Goal: Task Accomplishment & Management: Complete application form

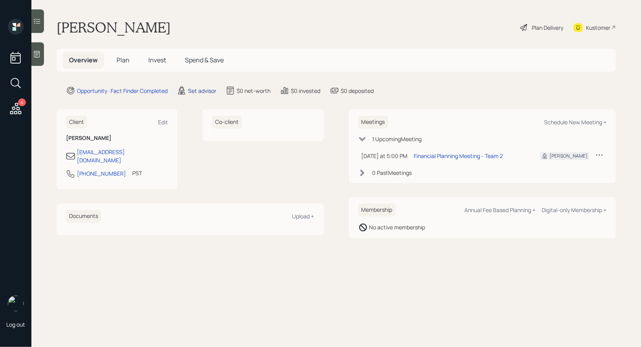
click at [204, 91] on div "Set advisor" at bounding box center [202, 91] width 28 height 8
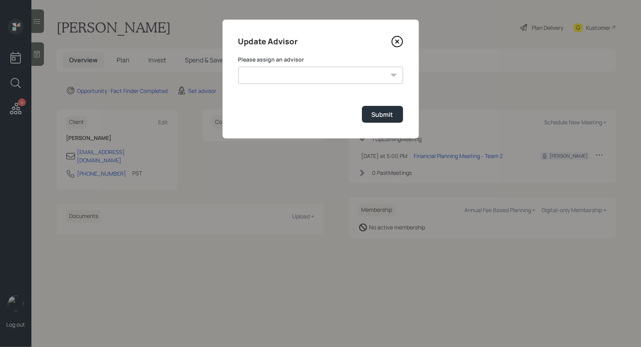
click at [298, 75] on select "[PERSON_NAME] [PERSON_NAME] End [PERSON_NAME] [PERSON_NAME] [PERSON_NAME] [PERS…" at bounding box center [320, 75] width 165 height 17
select select "8b79112e-3cfb-44f9-89e7-15267fe946c1"
click at [238, 67] on select "[PERSON_NAME] [PERSON_NAME] End [PERSON_NAME] [PERSON_NAME] [PERSON_NAME] [PERS…" at bounding box center [320, 75] width 165 height 17
click at [386, 114] on div "Submit" at bounding box center [383, 114] width 22 height 9
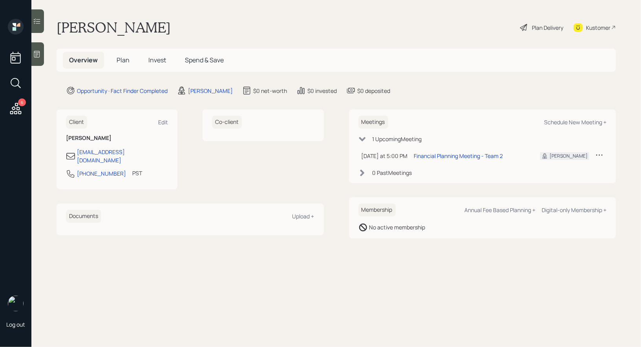
click at [38, 56] on icon at bounding box center [37, 54] width 8 height 8
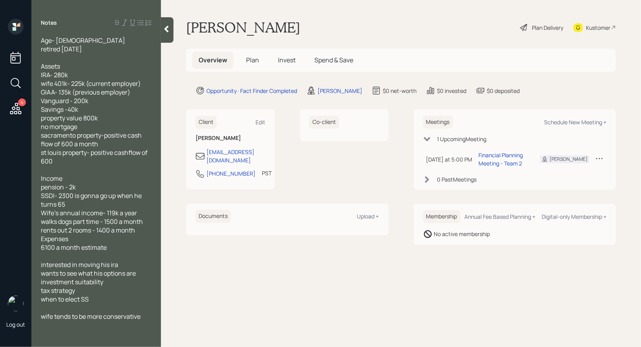
click at [249, 60] on span "Plan" at bounding box center [252, 60] width 13 height 9
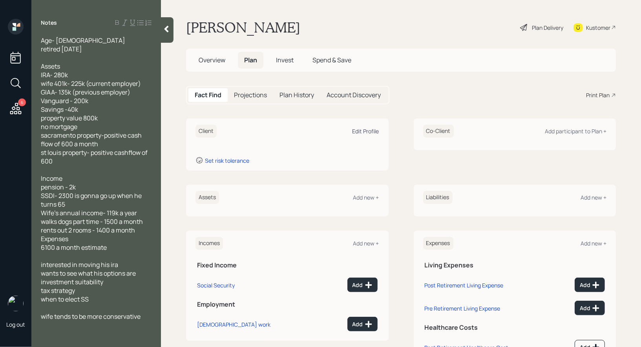
click at [372, 130] on div "Edit Profile" at bounding box center [366, 131] width 27 height 7
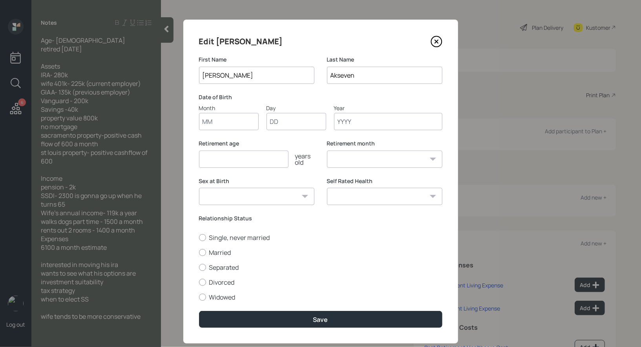
click at [214, 121] on input "Month" at bounding box center [229, 121] width 60 height 17
type input "01"
type input "1961"
select select "1"
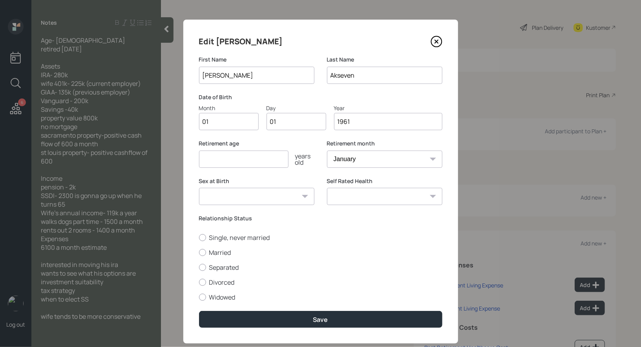
type input "1961"
click at [209, 159] on input "number" at bounding box center [244, 159] width 90 height 17
type input "60"
click at [204, 253] on div at bounding box center [202, 252] width 7 height 7
click at [199, 253] on input "Married" at bounding box center [199, 252] width 0 height 0
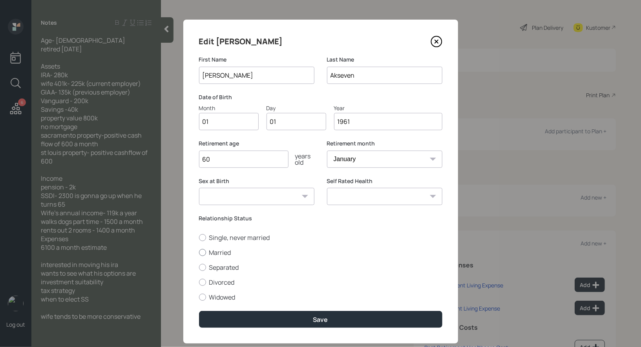
radio input "true"
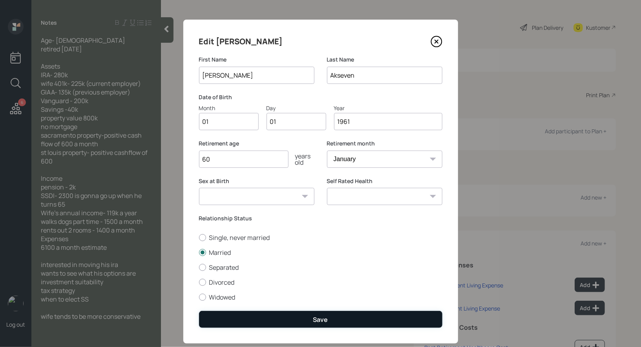
click at [285, 322] on button "Save" at bounding box center [320, 319] width 243 height 17
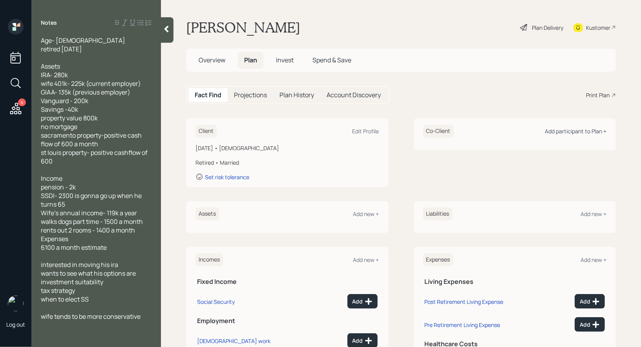
click at [577, 129] on div "Add participant to Plan +" at bounding box center [576, 131] width 62 height 7
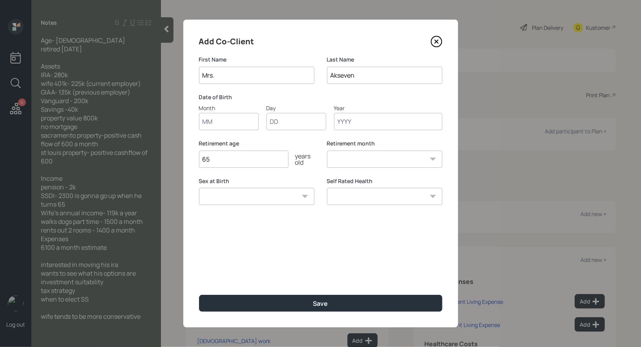
type input "Mrs."
click at [235, 126] on input "Month" at bounding box center [229, 121] width 60 height 17
type input "01"
type input "1961"
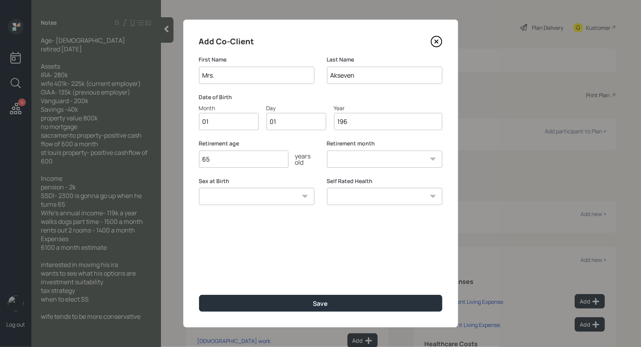
select select "1"
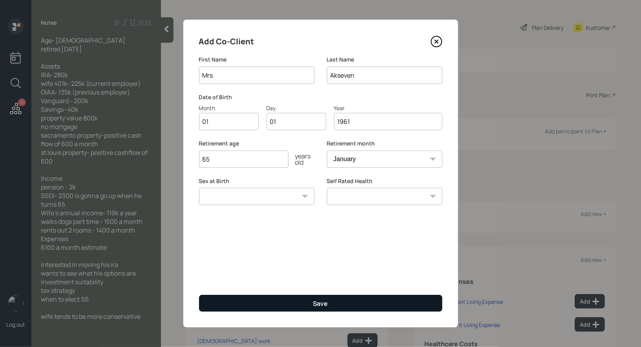
type input "1961"
click at [257, 298] on button "Save" at bounding box center [320, 303] width 243 height 17
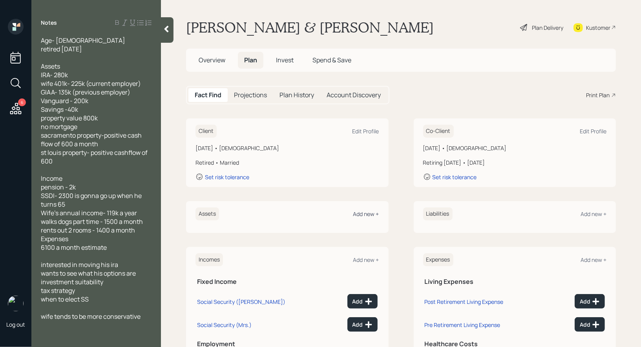
click at [361, 214] on div "Add new +" at bounding box center [366, 213] width 26 height 7
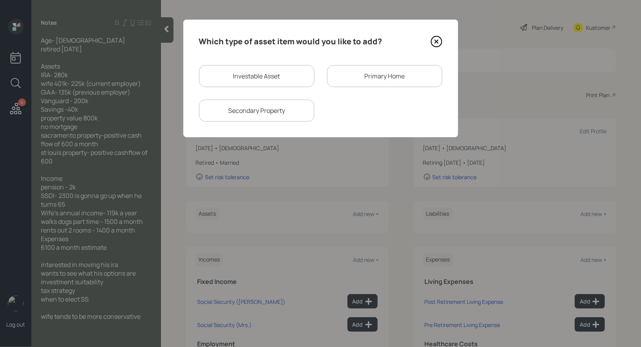
click at [234, 78] on div "Investable Asset" at bounding box center [256, 76] width 115 height 22
select select "taxable"
select select "balanced"
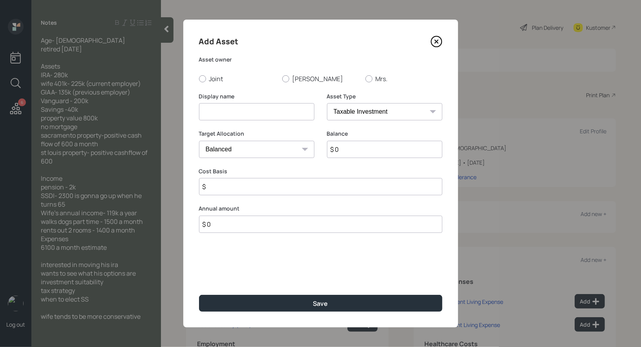
click at [235, 113] on input at bounding box center [256, 111] width 115 height 17
type input "IRA"
click at [286, 77] on div at bounding box center [285, 78] width 7 height 7
click at [282, 79] on input "[PERSON_NAME]" at bounding box center [282, 79] width 0 height 0
radio input "true"
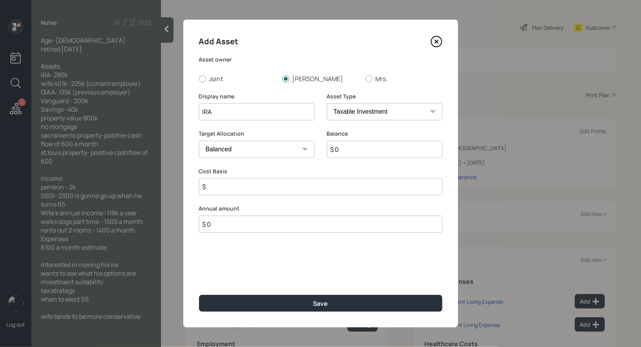
click at [347, 117] on select "SEP [PERSON_NAME] IRA 401(k) [PERSON_NAME] 401(k) 403(b) [PERSON_NAME] 403(b) 4…" at bounding box center [384, 111] width 115 height 17
select select "ira"
click at [327, 103] on select "SEP [PERSON_NAME] IRA 401(k) [PERSON_NAME] 401(k) 403(b) [PERSON_NAME] 403(b) 4…" at bounding box center [384, 111] width 115 height 17
type input "$"
click at [349, 149] on input "$ 0" at bounding box center [384, 149] width 115 height 17
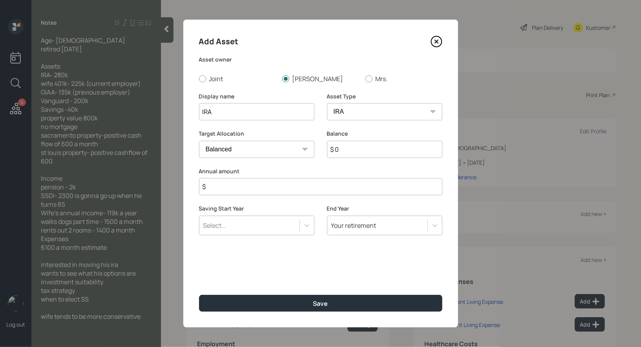
click at [349, 149] on input "$ 0" at bounding box center [384, 149] width 115 height 17
type input "$ 280,000"
click at [275, 189] on input "$" at bounding box center [320, 186] width 243 height 17
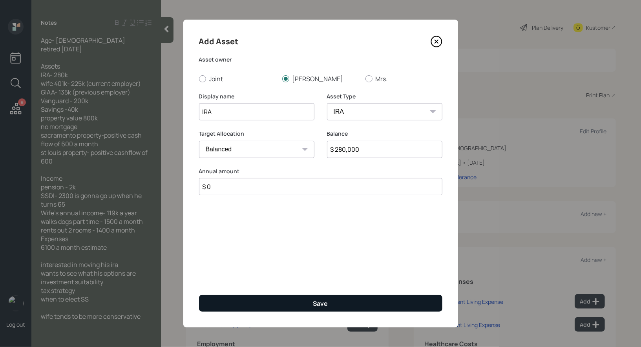
type input "$ 0"
click at [263, 302] on button "Save" at bounding box center [320, 303] width 243 height 17
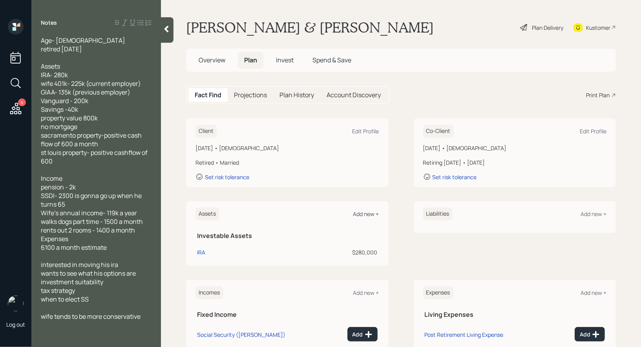
click at [368, 214] on div "Add new +" at bounding box center [366, 213] width 26 height 7
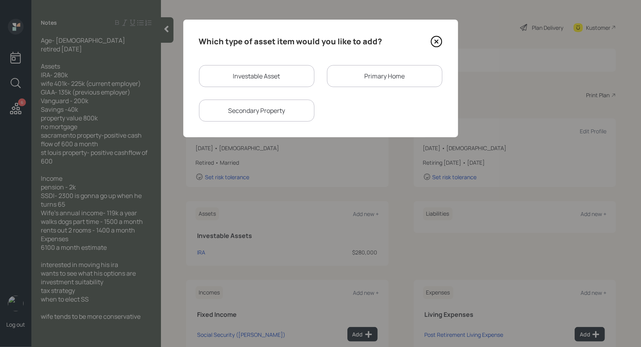
click at [279, 73] on div "Investable Asset" at bounding box center [256, 76] width 115 height 22
select select "taxable"
select select "balanced"
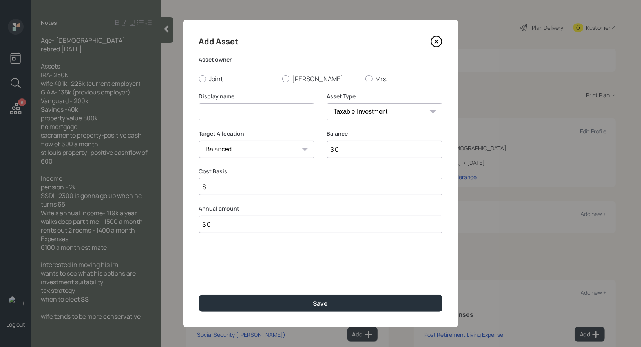
click at [251, 115] on input at bounding box center [256, 111] width 115 height 17
type input "Current 401k"
click at [390, 113] on select "SEP [PERSON_NAME] IRA 401(k) [PERSON_NAME] 401(k) 403(b) [PERSON_NAME] 403(b) 4…" at bounding box center [384, 111] width 115 height 17
select select "company_sponsored"
click at [327, 103] on select "SEP [PERSON_NAME] IRA 401(k) [PERSON_NAME] 401(k) 403(b) [PERSON_NAME] 403(b) 4…" at bounding box center [384, 111] width 115 height 17
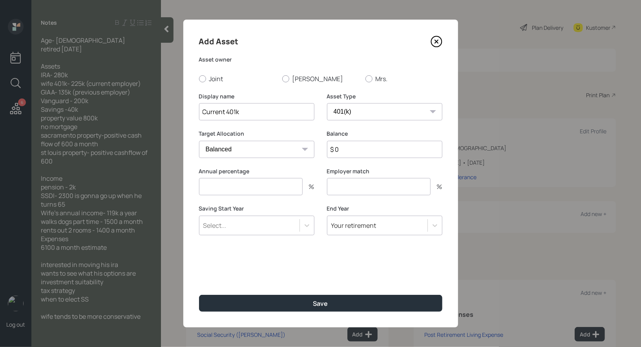
click at [342, 153] on input "$ 0" at bounding box center [384, 149] width 115 height 17
type input "$ 225,000"
click at [369, 77] on div at bounding box center [369, 78] width 7 height 7
click at [366, 79] on input "Mrs." at bounding box center [365, 79] width 0 height 0
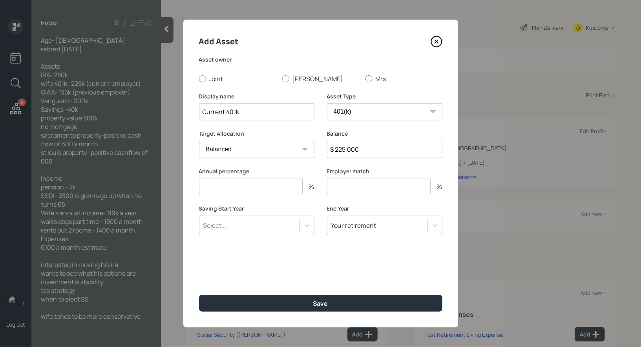
radio input "true"
click at [234, 189] on input "number" at bounding box center [251, 186] width 104 height 17
type input "0"
click at [373, 192] on input "number" at bounding box center [379, 186] width 104 height 17
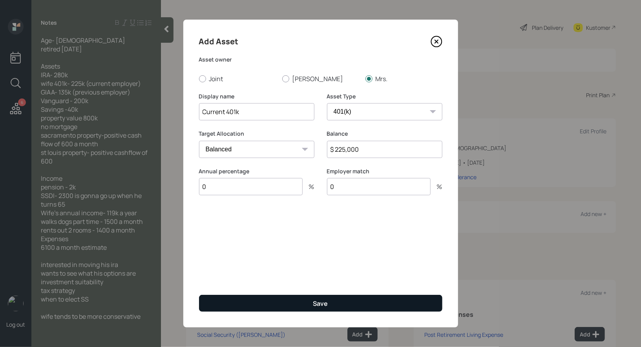
type input "0"
click at [279, 305] on button "Save" at bounding box center [320, 303] width 243 height 17
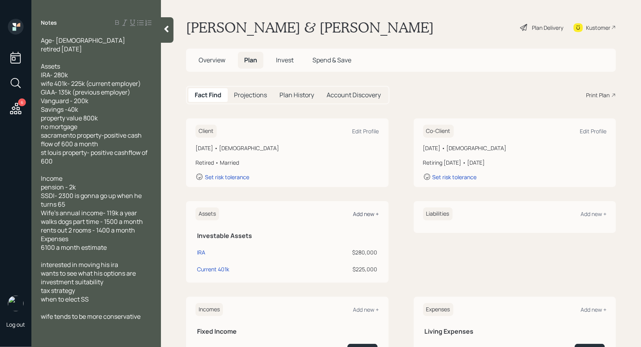
click at [370, 214] on div "Add new +" at bounding box center [366, 213] width 26 height 7
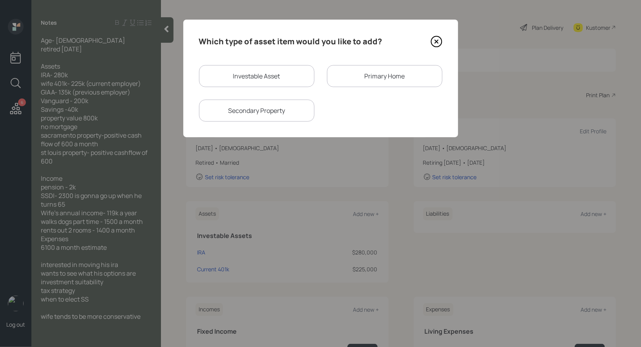
click at [263, 76] on div "Investable Asset" at bounding box center [256, 76] width 115 height 22
select select "taxable"
select select "balanced"
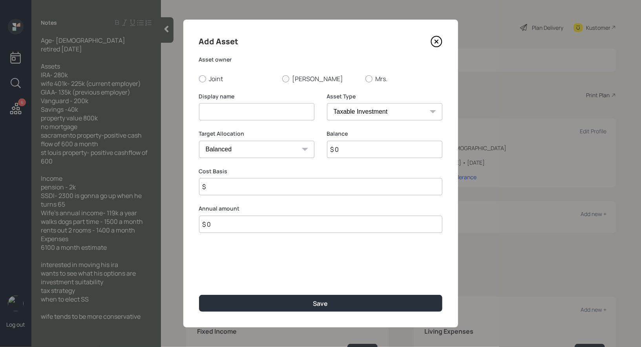
click at [246, 113] on input at bounding box center [256, 111] width 115 height 17
type input "Former Retirement Plan"
click at [397, 112] on select "SEP [PERSON_NAME] IRA 401(k) [PERSON_NAME] 401(k) 403(b) [PERSON_NAME] 403(b) 4…" at bounding box center [384, 111] width 115 height 17
select select "company_sponsored"
click at [327, 103] on select "SEP [PERSON_NAME] IRA 401(k) [PERSON_NAME] 401(k) 403(b) [PERSON_NAME] 403(b) 4…" at bounding box center [384, 111] width 115 height 17
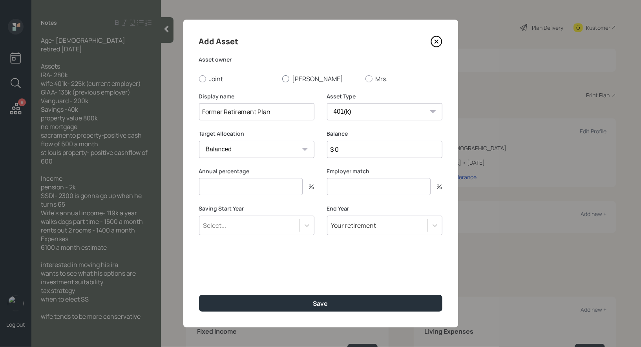
click at [286, 78] on div at bounding box center [285, 78] width 7 height 7
click at [282, 79] on input "[PERSON_NAME]" at bounding box center [282, 79] width 0 height 0
radio input "true"
click at [344, 149] on input "$ 0" at bounding box center [384, 149] width 115 height 17
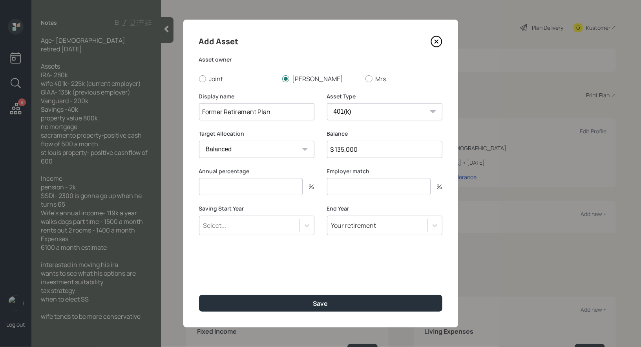
type input "$ 135,000"
click at [271, 179] on input "number" at bounding box center [251, 186] width 104 height 17
type input "0"
click at [359, 189] on input "number" at bounding box center [379, 186] width 104 height 17
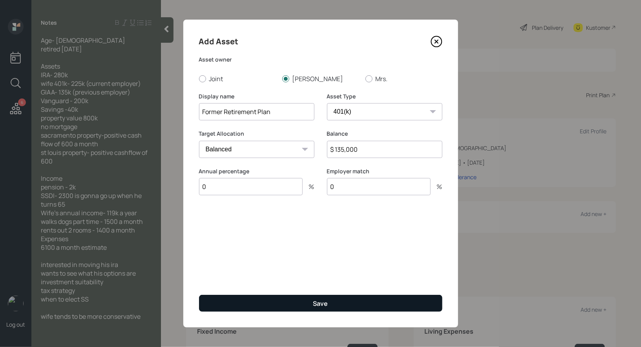
type input "0"
click at [304, 305] on button "Save" at bounding box center [320, 303] width 243 height 17
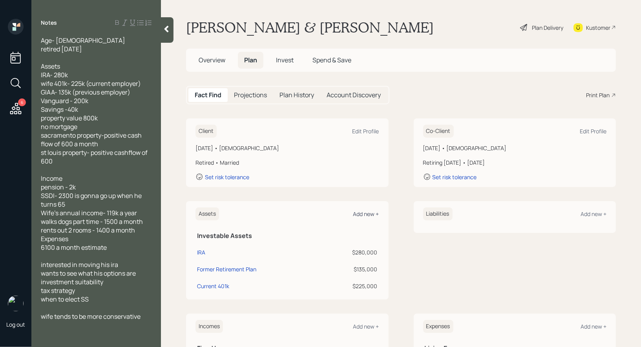
click at [366, 214] on div "Add new +" at bounding box center [366, 213] width 26 height 7
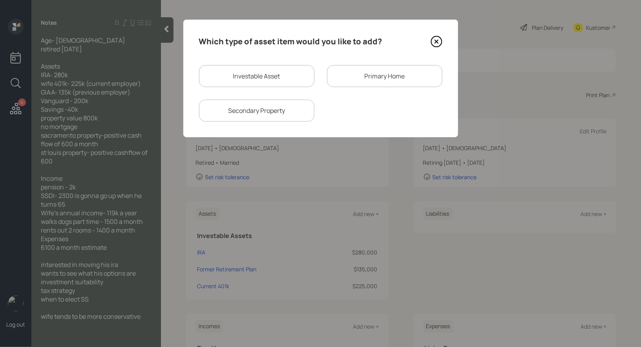
click at [233, 76] on div "Investable Asset" at bounding box center [256, 76] width 115 height 22
select select "taxable"
select select "balanced"
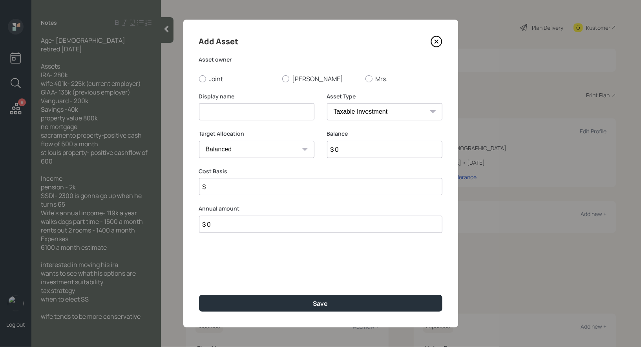
click at [228, 111] on input at bounding box center [256, 111] width 115 height 17
type input "Vanguard Account"
click at [355, 147] on input "$ 0" at bounding box center [384, 149] width 115 height 17
type input "$ 200,000"
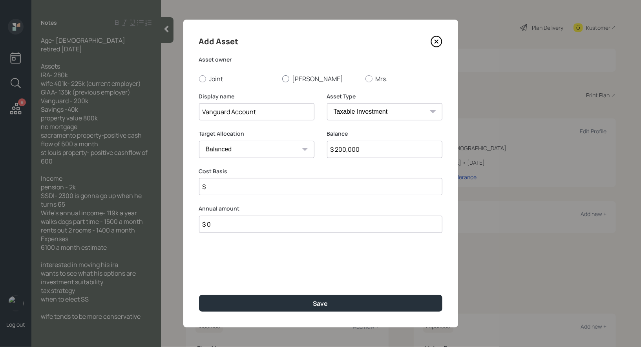
click at [287, 78] on div at bounding box center [285, 78] width 7 height 7
click at [282, 79] on input "[PERSON_NAME]" at bounding box center [282, 79] width 0 height 0
radio input "true"
click at [251, 190] on input "$" at bounding box center [320, 186] width 243 height 17
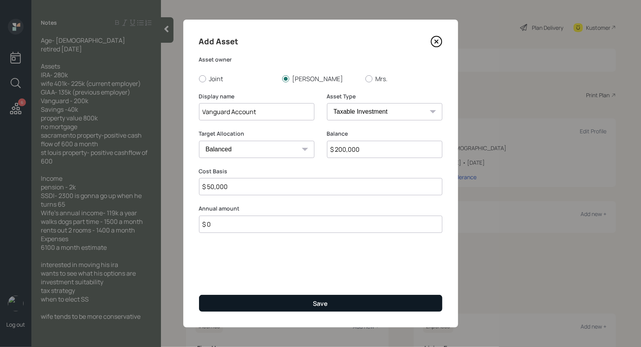
type input "$ 50,000"
click at [241, 300] on button "Save" at bounding box center [320, 303] width 243 height 17
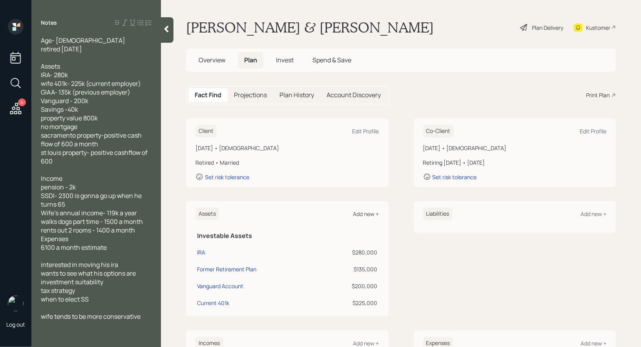
click at [366, 214] on div "Add new +" at bounding box center [366, 213] width 26 height 7
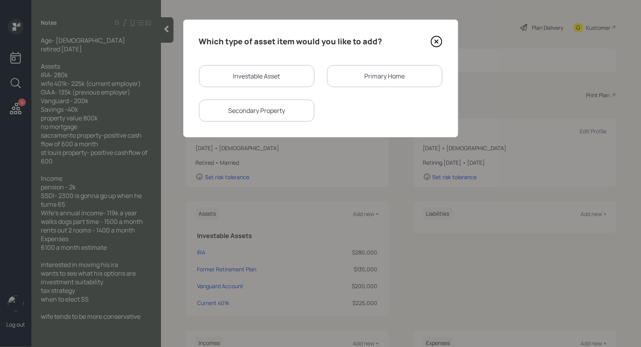
click at [255, 77] on div "Investable Asset" at bounding box center [256, 76] width 115 height 22
select select "taxable"
select select "balanced"
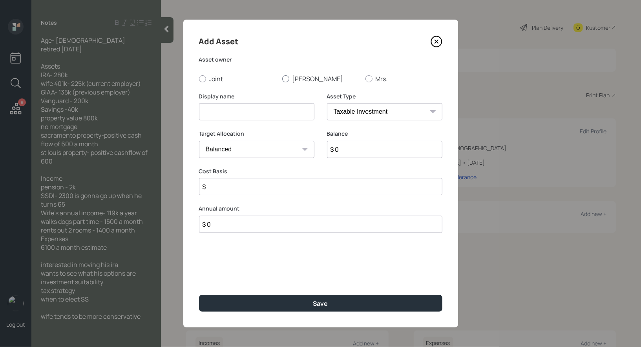
click at [286, 78] on div at bounding box center [285, 78] width 7 height 7
click at [282, 79] on input "[PERSON_NAME]" at bounding box center [282, 79] width 0 height 0
radio input "true"
click at [278, 115] on input at bounding box center [256, 111] width 115 height 17
type input "Cash"
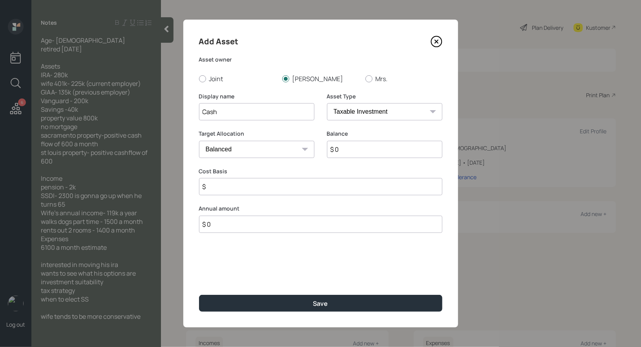
click at [289, 152] on select "Cash Conservative Balanced Aggressive" at bounding box center [256, 149] width 115 height 17
select select "uninvested"
click at [199, 141] on select "Cash Conservative Balanced Aggressive" at bounding box center [256, 149] width 115 height 17
click at [366, 153] on input "$ 0" at bounding box center [384, 149] width 115 height 17
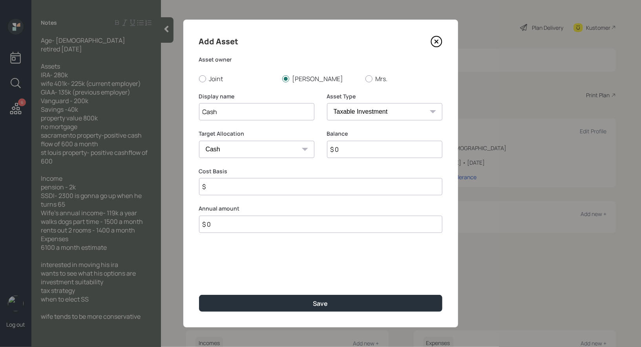
type input "$ 4"
type input "$ 40"
type input "$ 400"
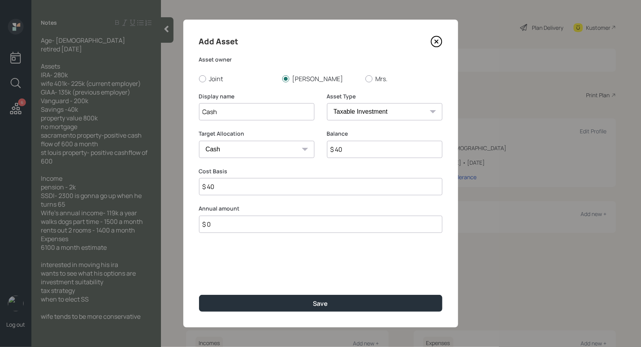
type input "$ 400"
type input "$ 4,000"
type input "$ 40,000"
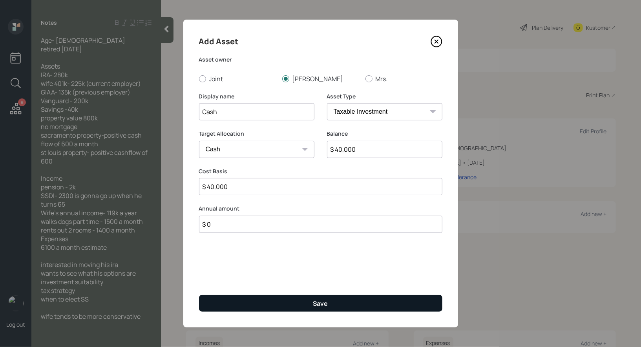
type input "$ 40,000"
click at [298, 304] on button "Save" at bounding box center [320, 303] width 243 height 17
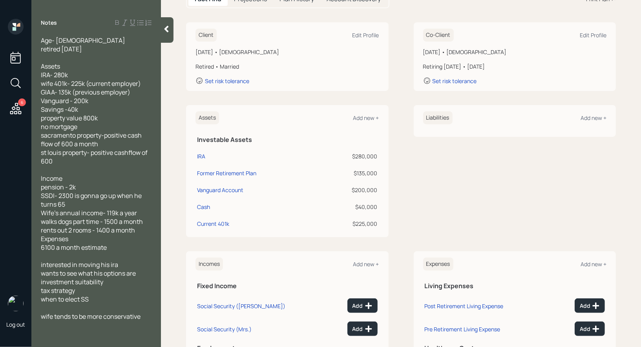
scroll to position [107, 0]
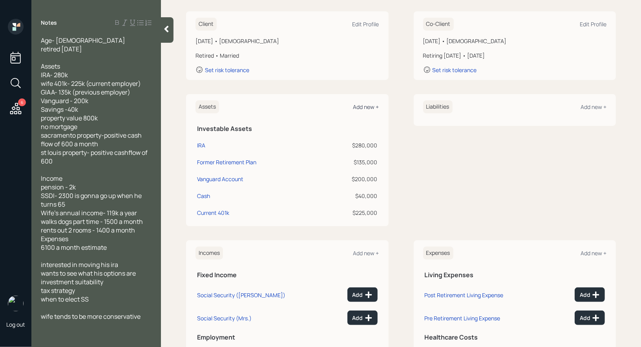
click at [366, 105] on div "Add new +" at bounding box center [366, 106] width 26 height 7
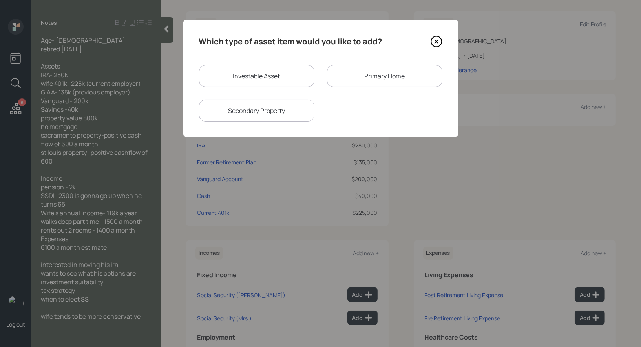
click at [380, 70] on div "Primary Home" at bounding box center [384, 76] width 115 height 22
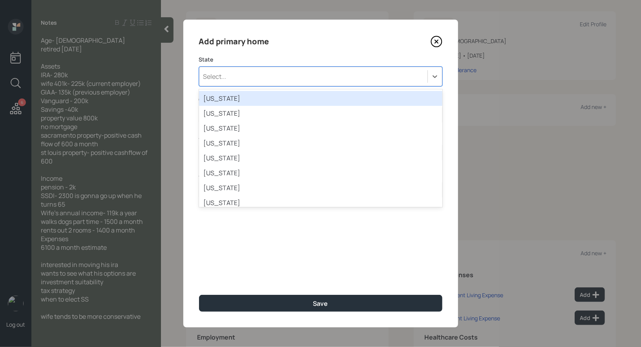
click at [266, 77] on div "Select..." at bounding box center [313, 76] width 228 height 13
type input "ca"
click at [243, 99] on div "[US_STATE]" at bounding box center [320, 98] width 243 height 15
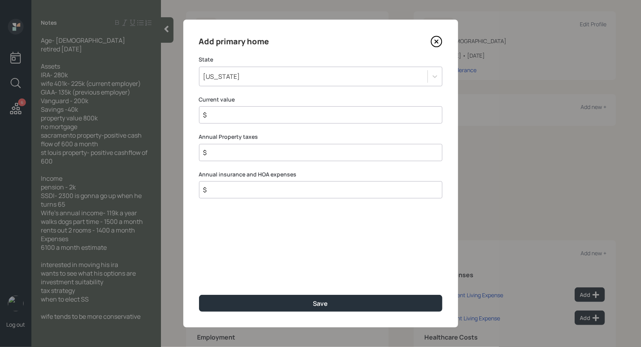
click at [222, 111] on input "$" at bounding box center [318, 114] width 230 height 9
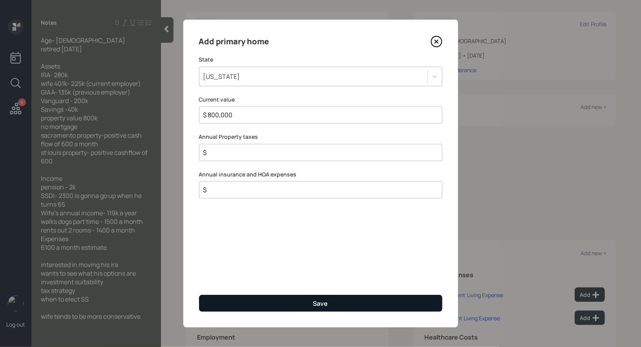
type input "$ 800,000"
click at [252, 306] on button "Save" at bounding box center [320, 303] width 243 height 17
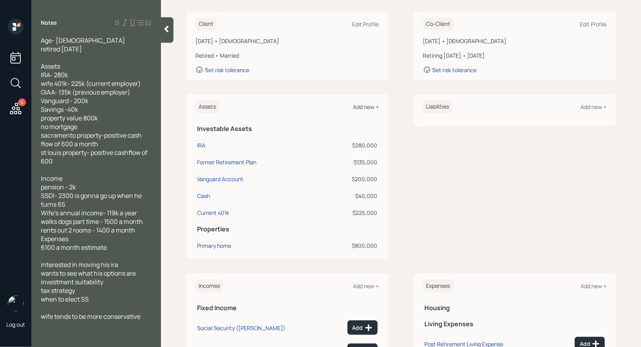
click at [370, 105] on div "Add new +" at bounding box center [366, 106] width 26 height 7
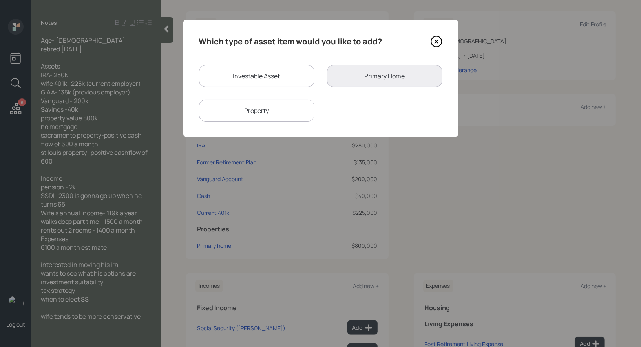
click at [263, 113] on div "Property" at bounding box center [256, 111] width 115 height 22
select select "rental_property"
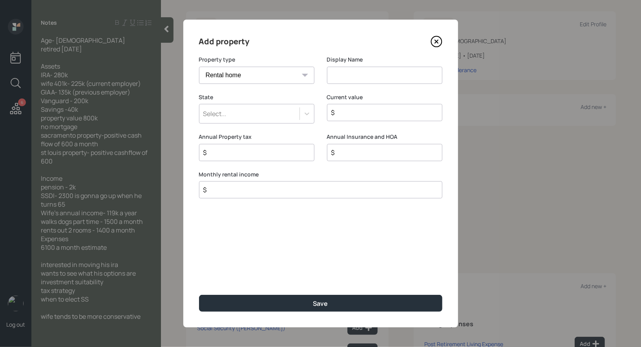
click at [369, 80] on input at bounding box center [384, 75] width 115 height 17
click at [395, 75] on input "[GEOGRAPHIC_DATA]" at bounding box center [384, 75] width 115 height 17
type input "Sacramento Property"
click at [265, 114] on div "Select..." at bounding box center [249, 113] width 100 height 13
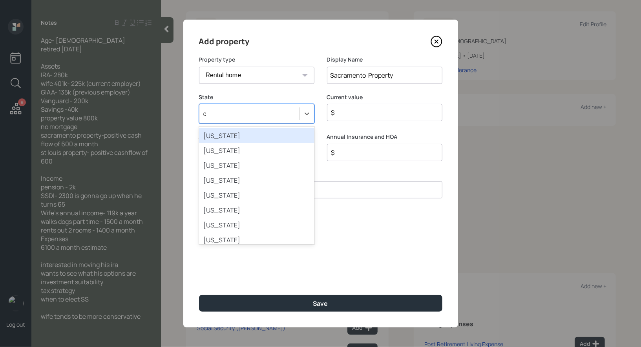
type input "ca"
click at [233, 137] on div "[US_STATE]" at bounding box center [256, 135] width 115 height 15
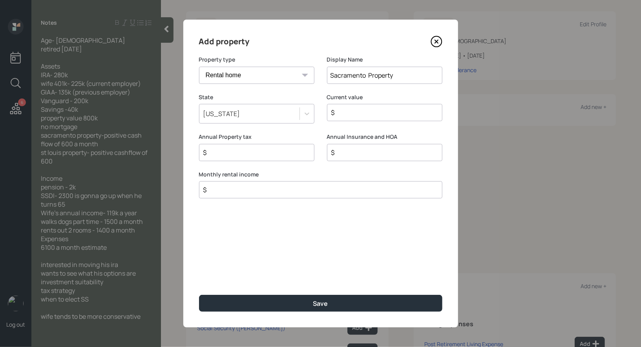
click at [345, 114] on input "$" at bounding box center [382, 112] width 102 height 9
type input "$ 1"
click at [250, 192] on input "$" at bounding box center [318, 189] width 230 height 9
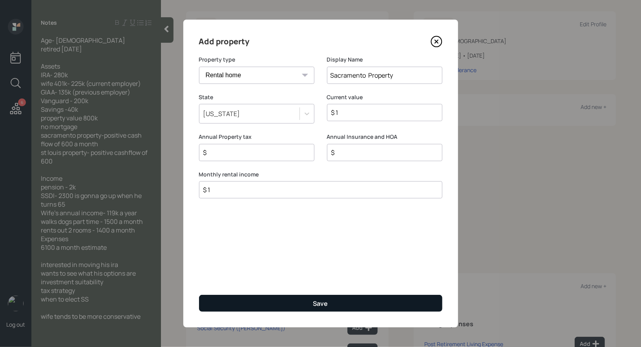
type input "$ 1"
click at [263, 304] on button "Save" at bounding box center [320, 303] width 243 height 17
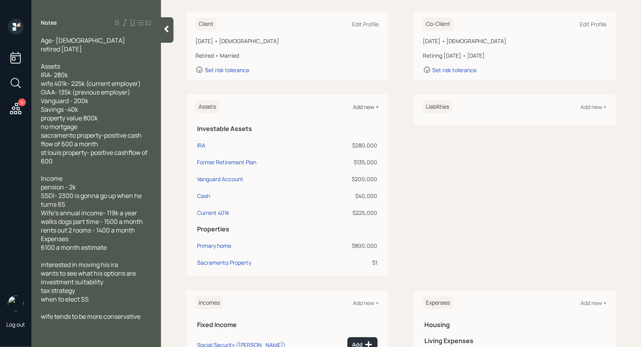
click at [368, 104] on div "Add new +" at bounding box center [366, 106] width 26 height 7
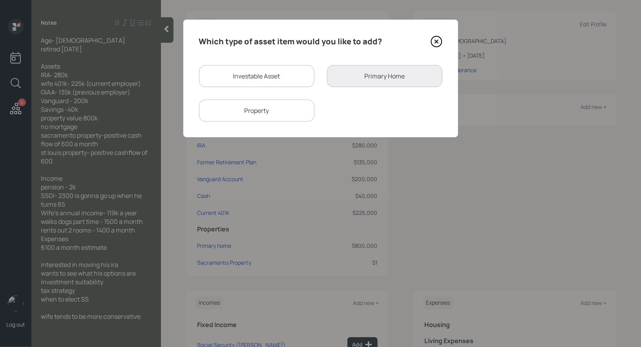
click at [265, 113] on div "Property" at bounding box center [256, 111] width 115 height 22
select select "rental_property"
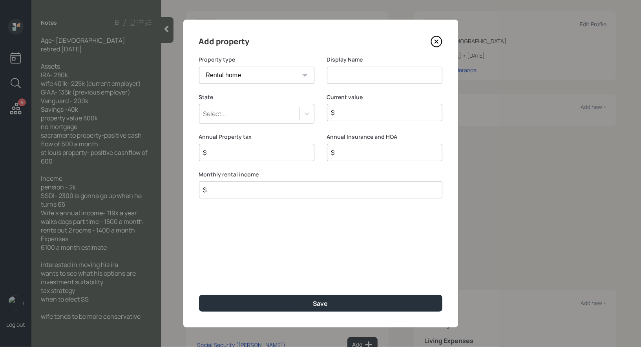
click at [363, 72] on input at bounding box center [384, 75] width 115 height 17
type input "S"
type input "[GEOGRAPHIC_DATA] Property"
click at [264, 113] on div "Select..." at bounding box center [249, 113] width 100 height 13
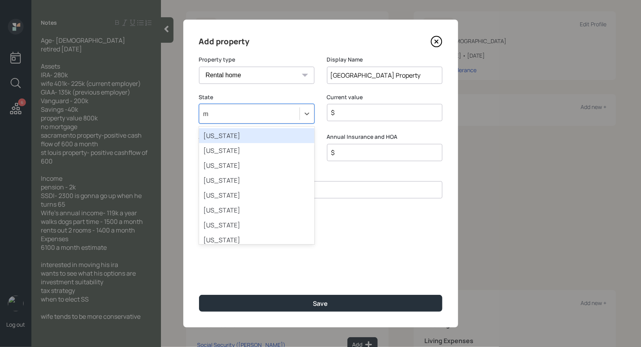
type input "mi"
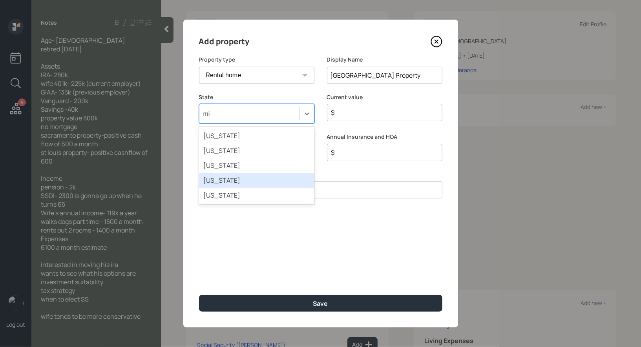
click at [235, 183] on div "[US_STATE]" at bounding box center [256, 180] width 115 height 15
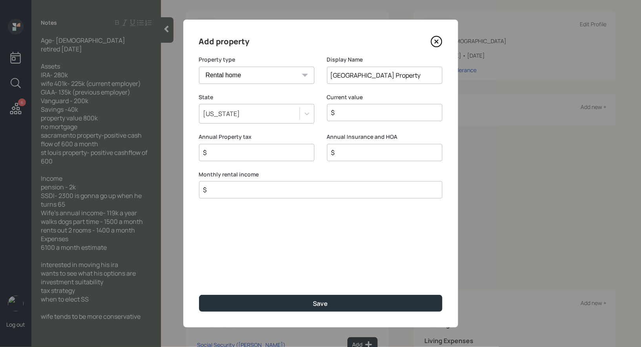
click at [345, 115] on input "$" at bounding box center [382, 112] width 102 height 9
type input "$ 1"
click at [217, 193] on input "$" at bounding box center [318, 189] width 230 height 9
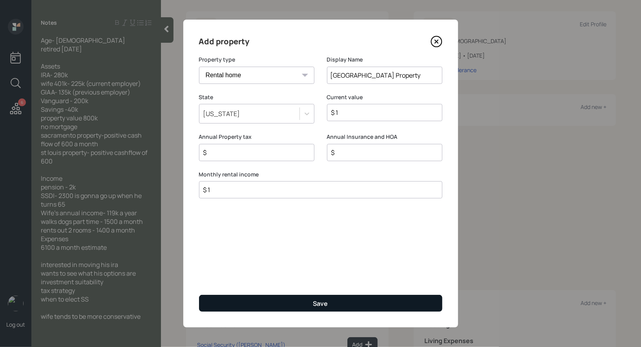
type input "$ 1"
click at [276, 302] on button "Save" at bounding box center [320, 303] width 243 height 17
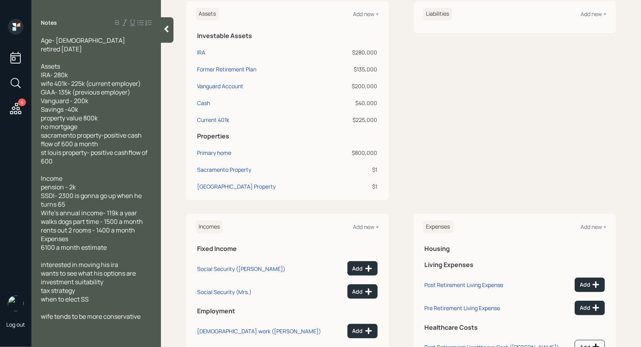
scroll to position [281, 0]
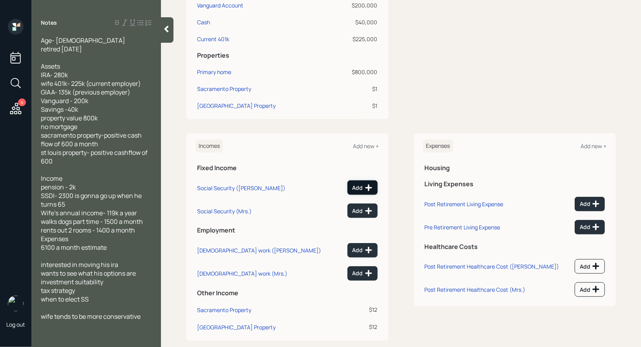
click at [363, 184] on div "Add" at bounding box center [363, 188] width 20 height 8
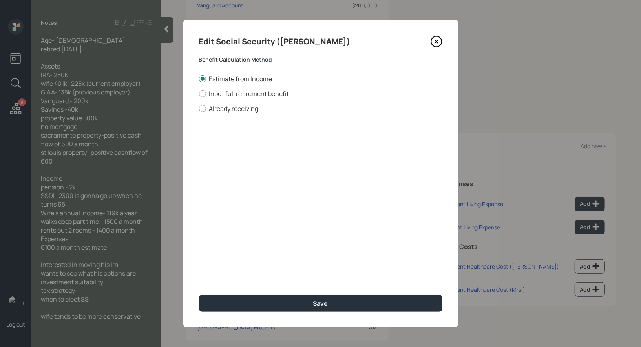
click at [203, 110] on div at bounding box center [202, 108] width 7 height 7
click at [199, 109] on input "Already receiving" at bounding box center [199, 108] width 0 height 0
radio input "true"
click at [224, 146] on input "$" at bounding box center [320, 141] width 243 height 17
type input "$ 2,300"
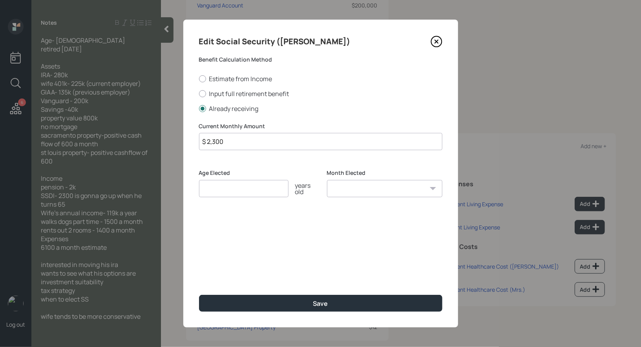
click at [218, 190] on input "number" at bounding box center [244, 188] width 90 height 17
type input "62"
click at [350, 189] on select "January February March April May June July August September October November De…" at bounding box center [384, 188] width 115 height 17
select select "1"
click at [327, 180] on select "January February March April May June July August September October November De…" at bounding box center [384, 188] width 115 height 17
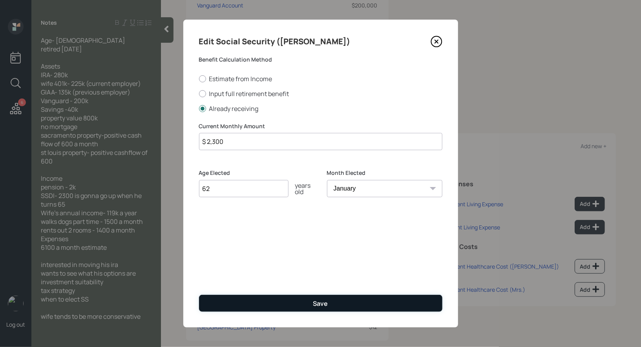
click at [291, 302] on button "Save" at bounding box center [320, 303] width 243 height 17
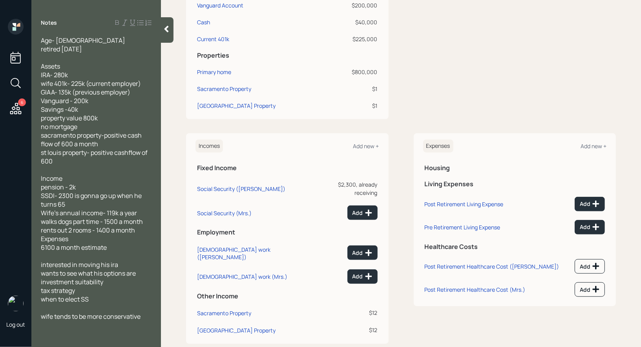
scroll to position [286, 0]
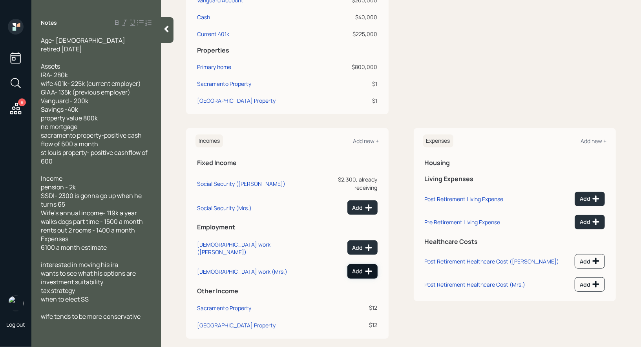
click at [362, 268] on div "Add" at bounding box center [363, 272] width 20 height 8
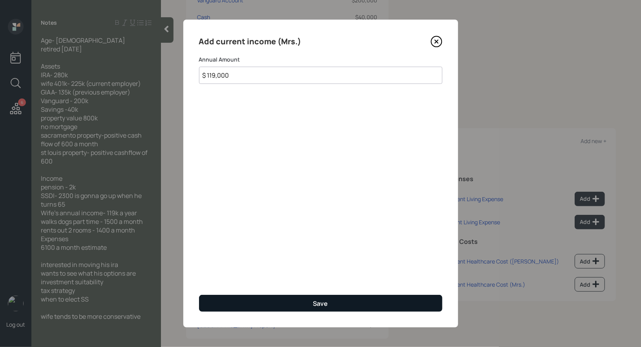
type input "$ 119,000"
click at [261, 305] on button "Save" at bounding box center [320, 303] width 243 height 17
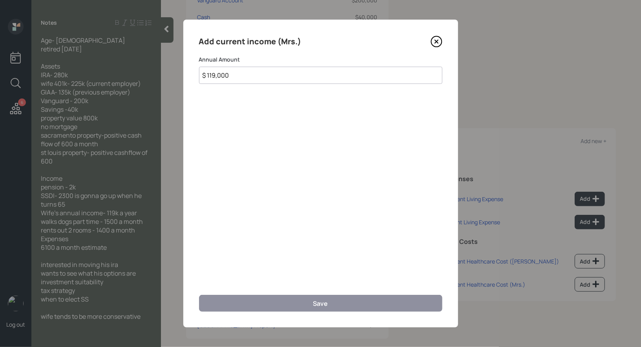
scroll to position [281, 0]
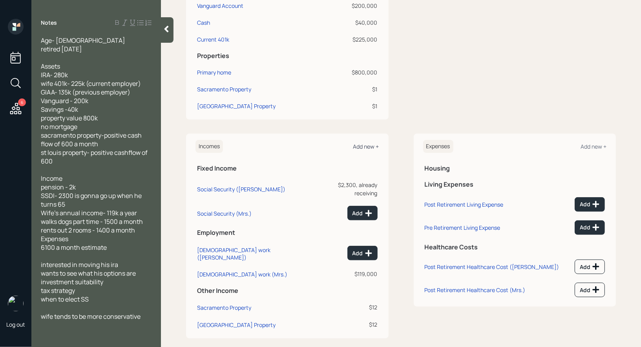
click at [369, 146] on div "Add new +" at bounding box center [366, 146] width 26 height 7
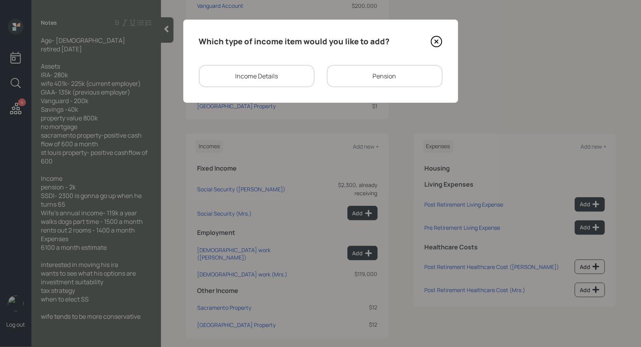
click at [359, 77] on div "Pension" at bounding box center [384, 76] width 115 height 22
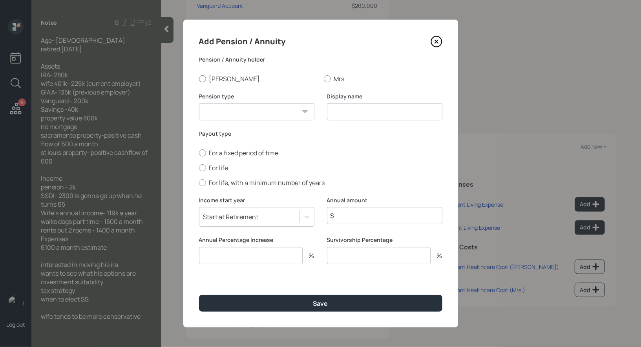
click at [201, 78] on div at bounding box center [202, 78] width 7 height 7
click at [199, 79] on input "[PERSON_NAME]" at bounding box center [199, 79] width 0 height 0
radio input "true"
click at [207, 115] on select "Pension Annuity" at bounding box center [256, 111] width 115 height 17
select select "pension"
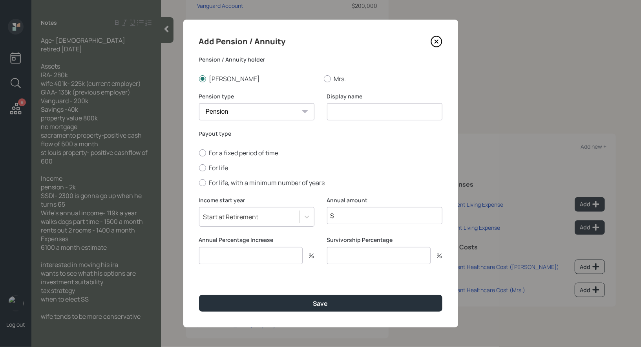
click at [199, 103] on select "Pension Annuity" at bounding box center [256, 111] width 115 height 17
click at [350, 110] on input at bounding box center [384, 111] width 115 height 17
type input "Pension"
click at [202, 168] on div at bounding box center [202, 168] width 7 height 7
click at [199, 168] on input "For life" at bounding box center [199, 168] width 0 height 0
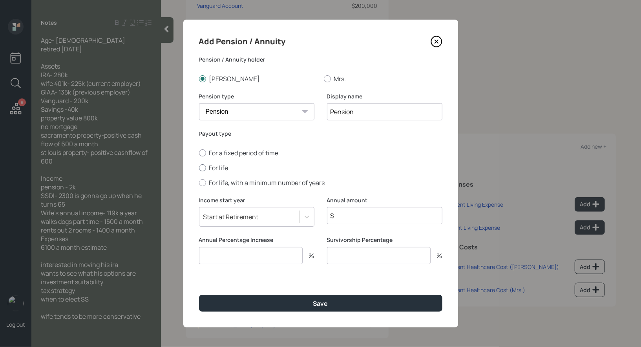
radio input "true"
click at [346, 222] on input "$" at bounding box center [384, 215] width 115 height 17
type input "$ 24,000"
click at [249, 258] on input "number" at bounding box center [251, 255] width 104 height 17
type input "0"
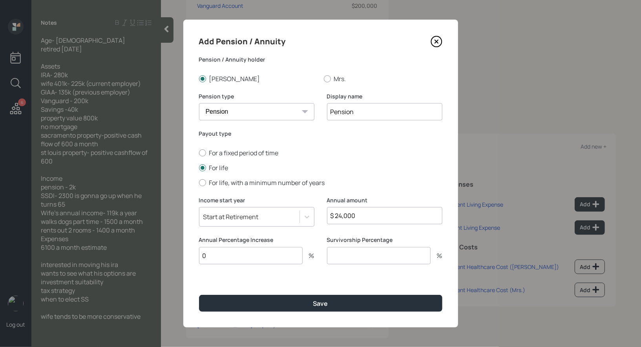
click at [372, 256] on input "number" at bounding box center [379, 255] width 104 height 17
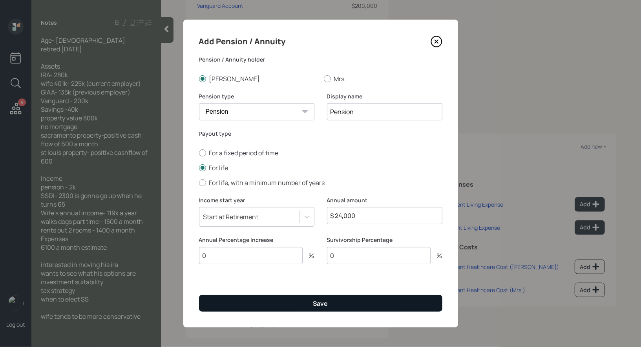
type input "0"
click at [338, 304] on button "Save" at bounding box center [320, 303] width 243 height 17
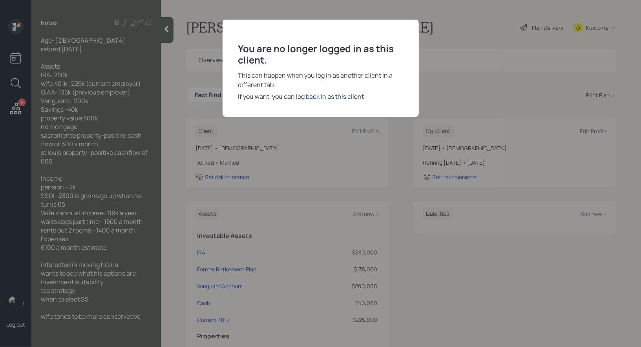
click at [339, 97] on div "log back in as this client" at bounding box center [330, 96] width 68 height 9
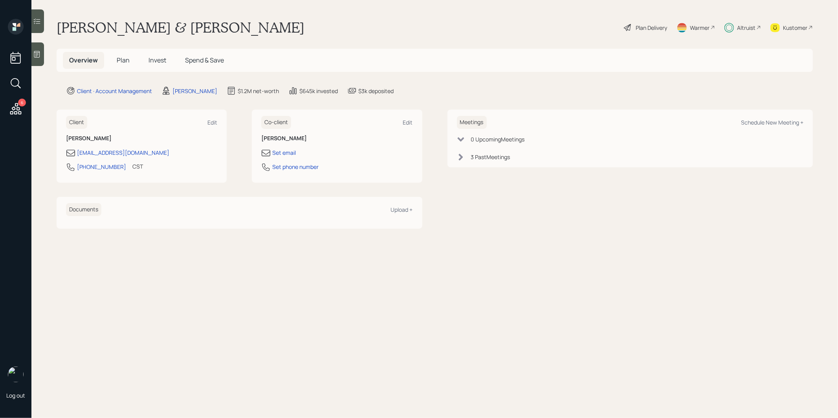
click at [156, 62] on span "Invest" at bounding box center [157, 60] width 18 height 9
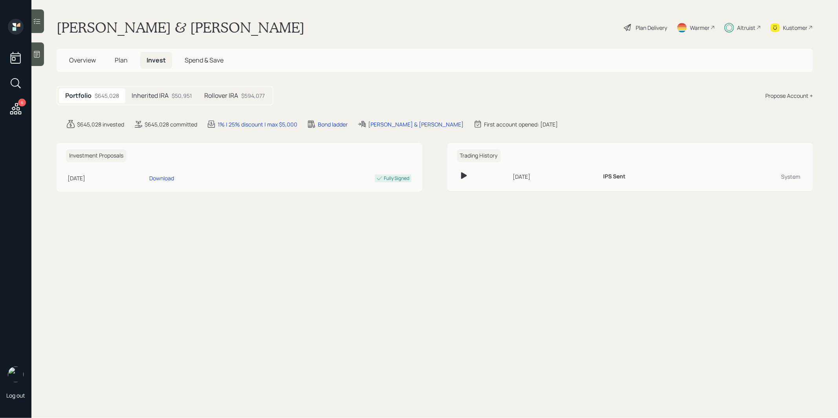
click at [174, 90] on div "Inherited IRA $50,951" at bounding box center [161, 95] width 73 height 15
